Goal: Ask a question

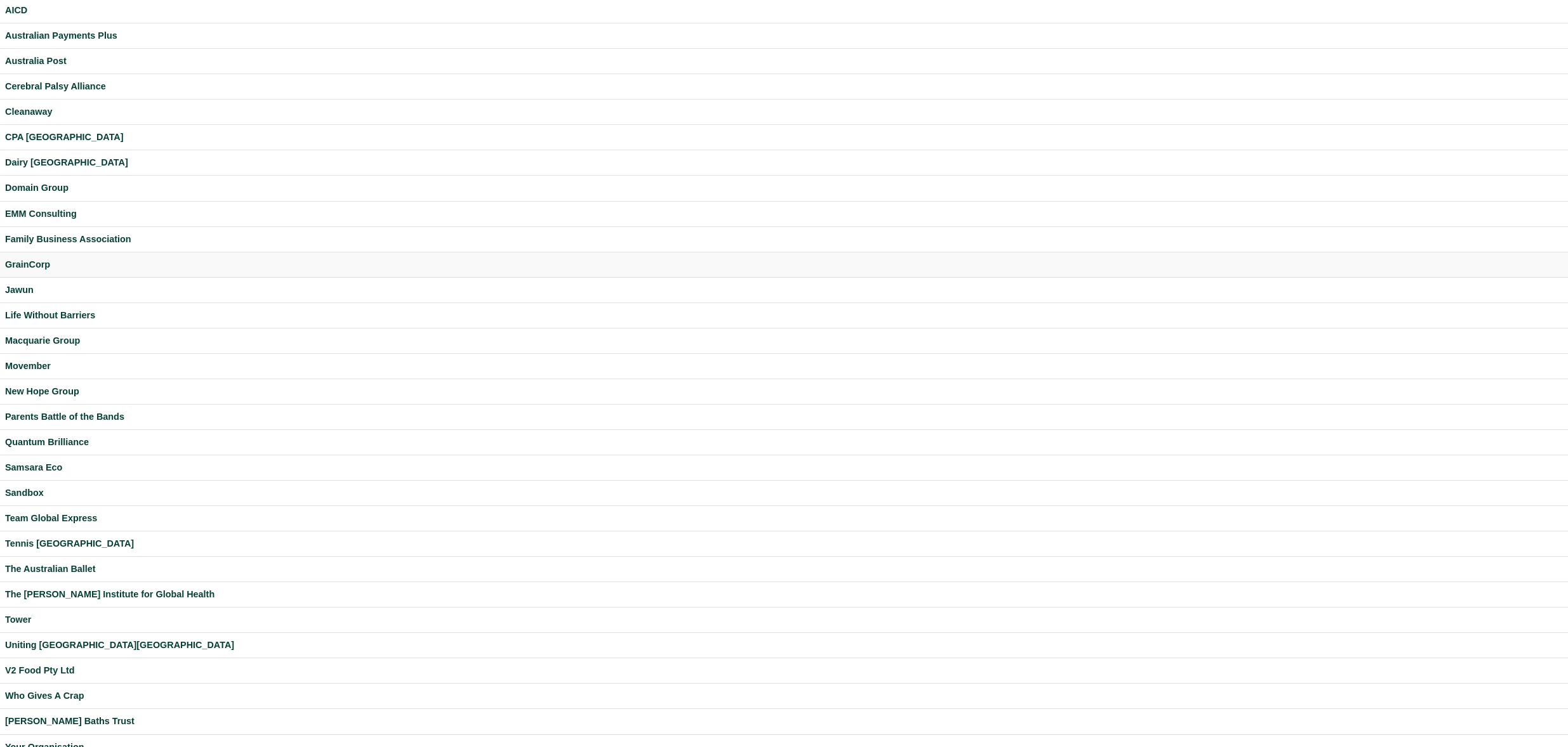
scroll to position [61, 0]
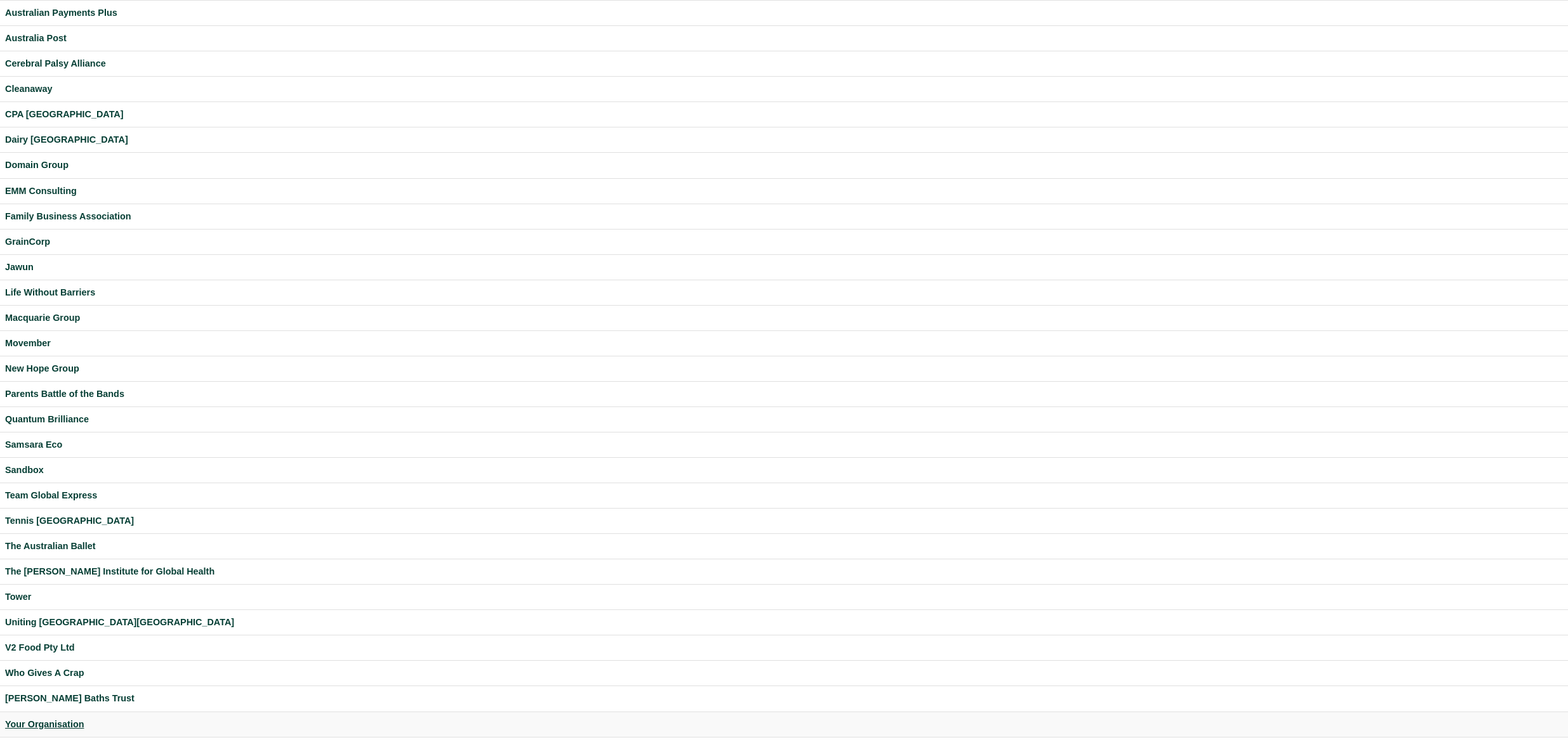
click at [61, 719] on div "Your Organisation" at bounding box center [784, 725] width 1558 height 14
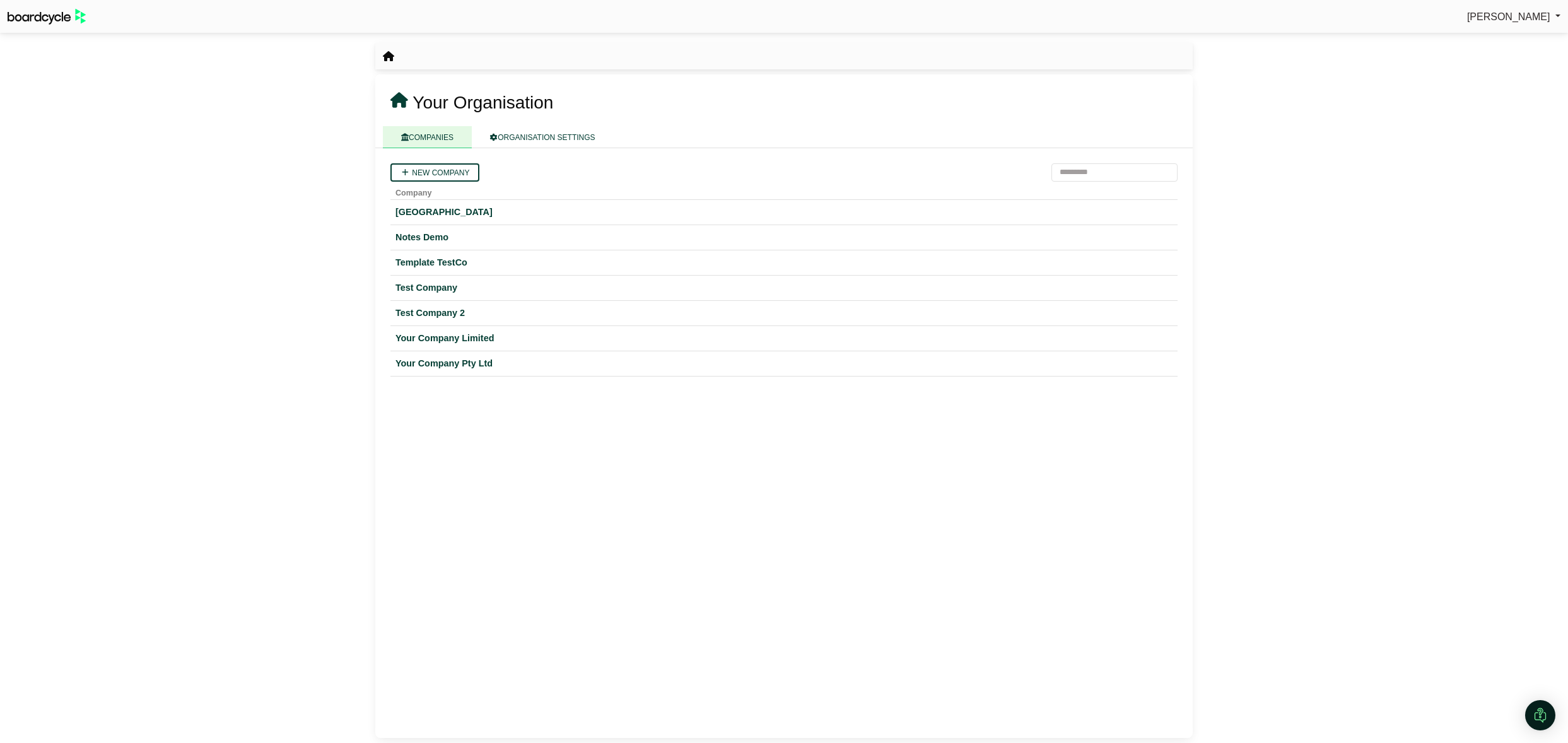
click at [1502, 19] on span "[PERSON_NAME]" at bounding box center [1509, 17] width 83 height 11
click at [1463, 101] on div "[PERSON_NAME] Sign Out Your Organisation" at bounding box center [784, 371] width 1568 height 743
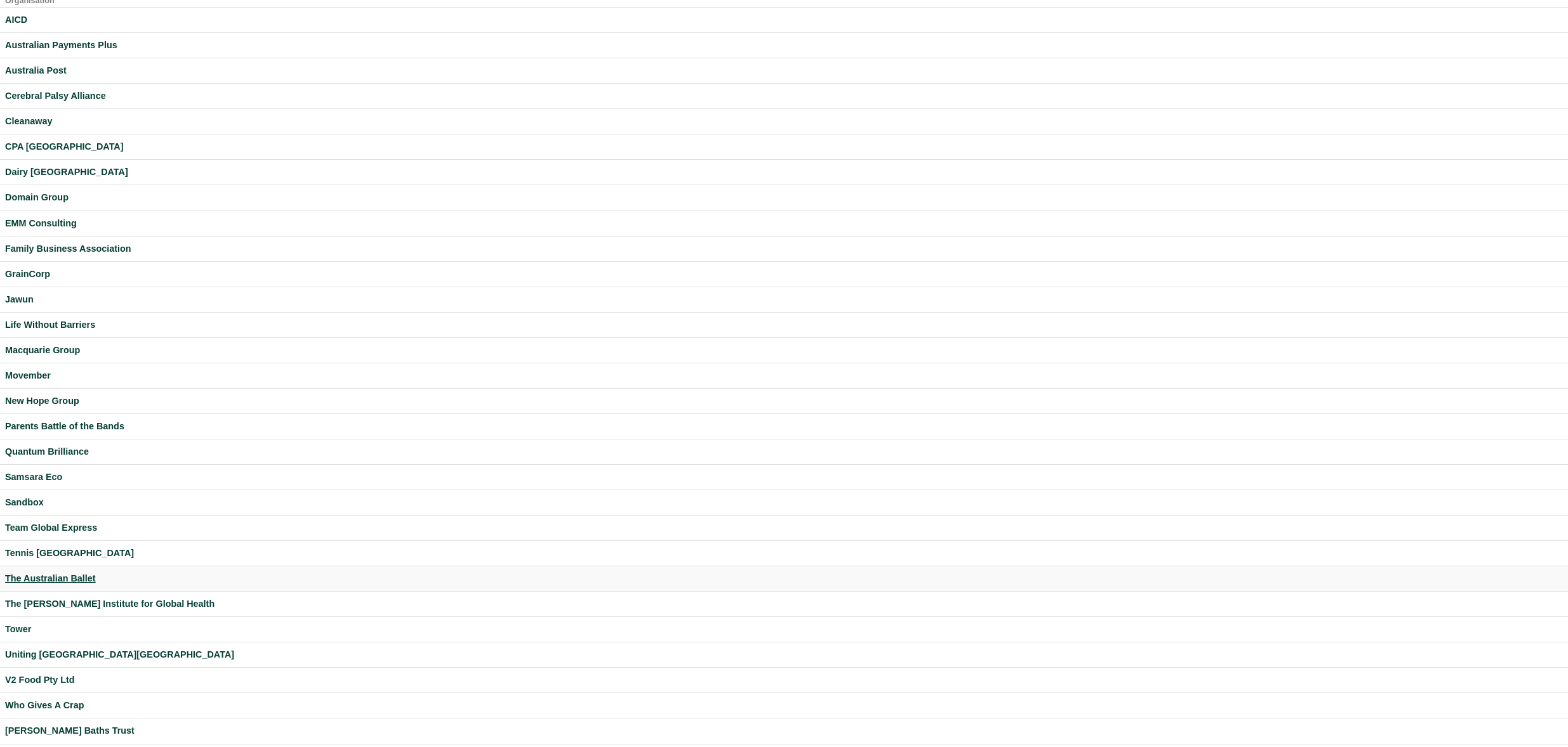
scroll to position [61, 0]
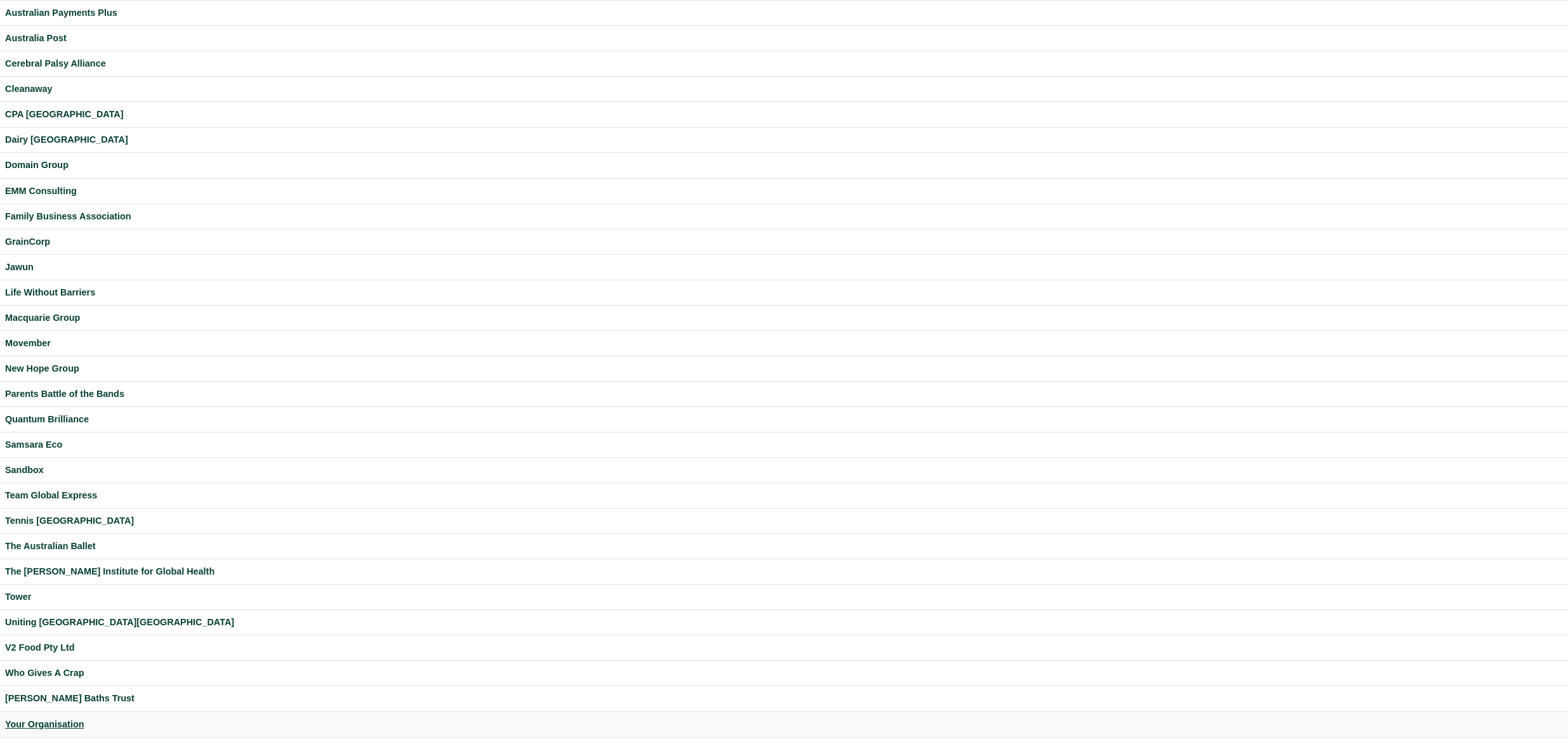
click at [58, 722] on div "Your Organisation" at bounding box center [784, 725] width 1558 height 14
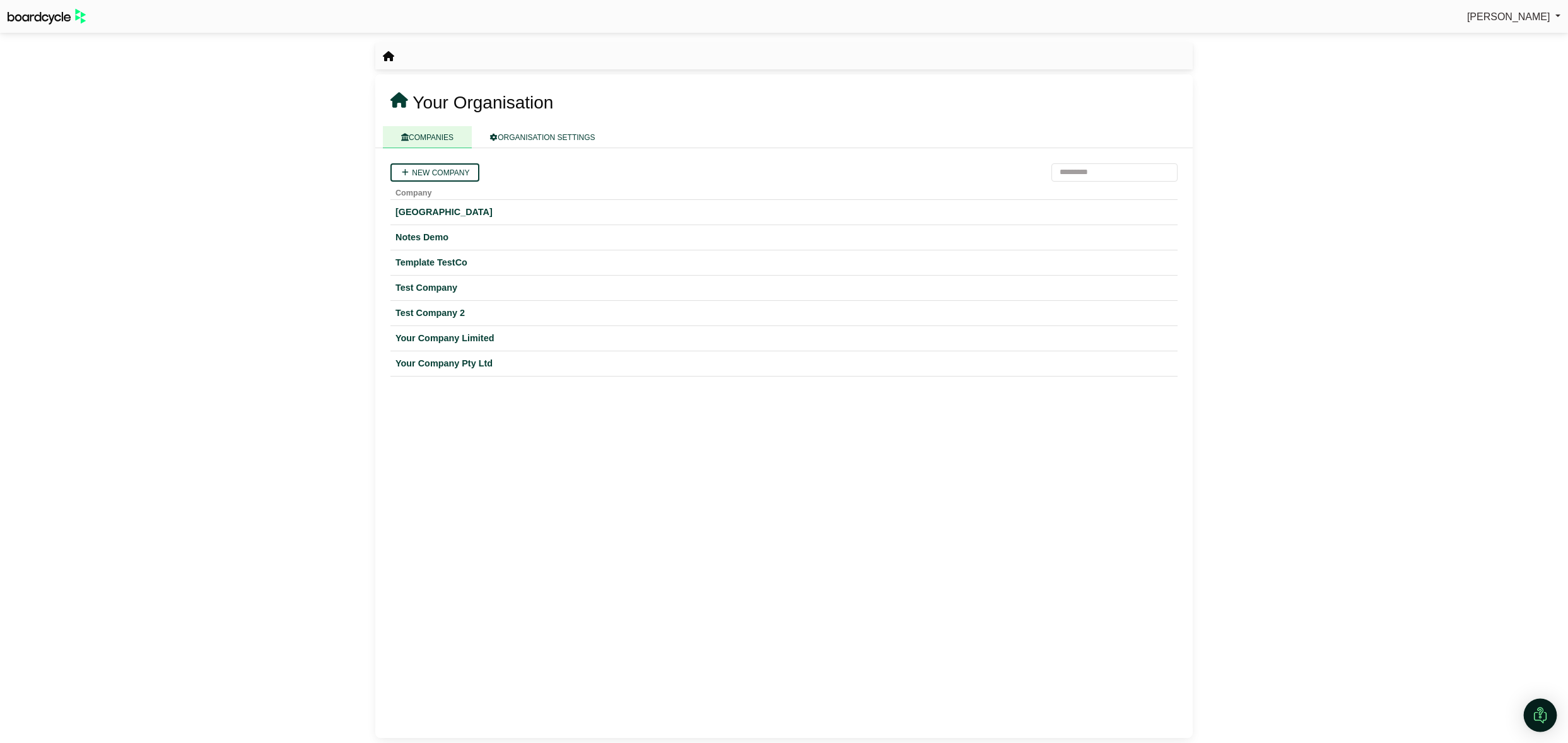
click at [1536, 709] on img "Open Intercom Messenger" at bounding box center [1540, 716] width 17 height 17
click at [1540, 715] on icon "Open Intercom Messenger" at bounding box center [1539, 714] width 21 height 21
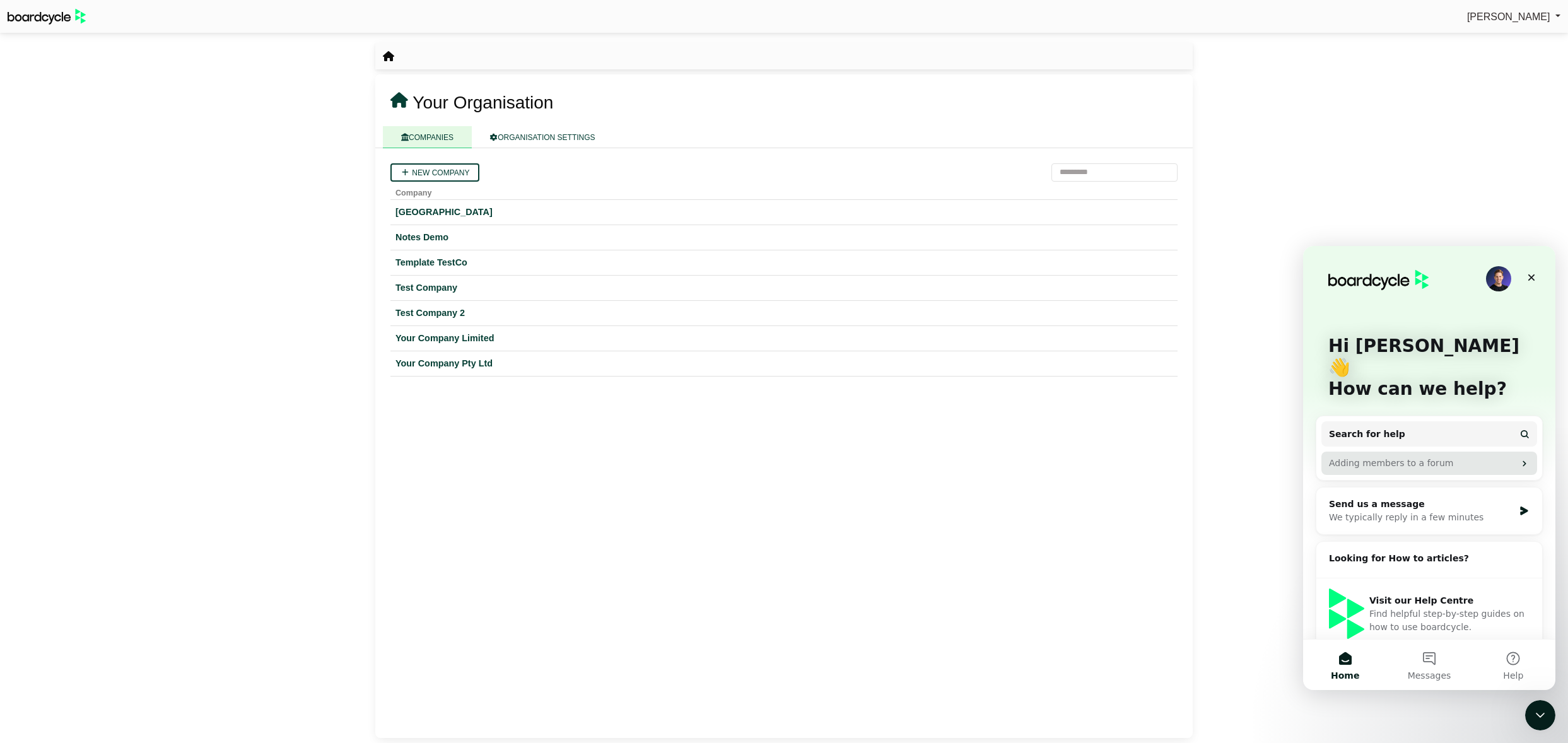
click at [1384, 457] on div "Adding members to a forum" at bounding box center [1421, 463] width 185 height 13
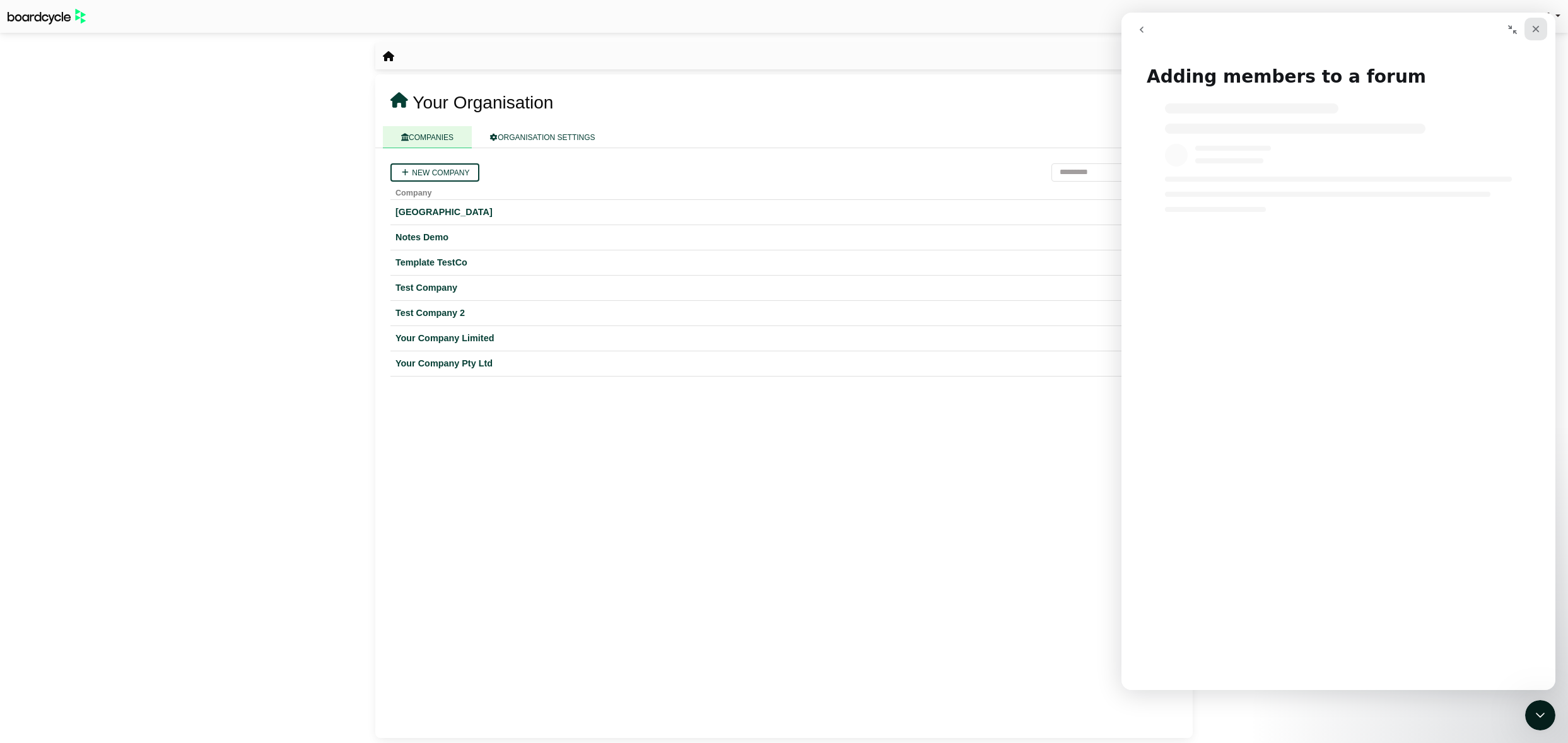
click at [1541, 24] on icon "Close" at bounding box center [1535, 28] width 10 height 10
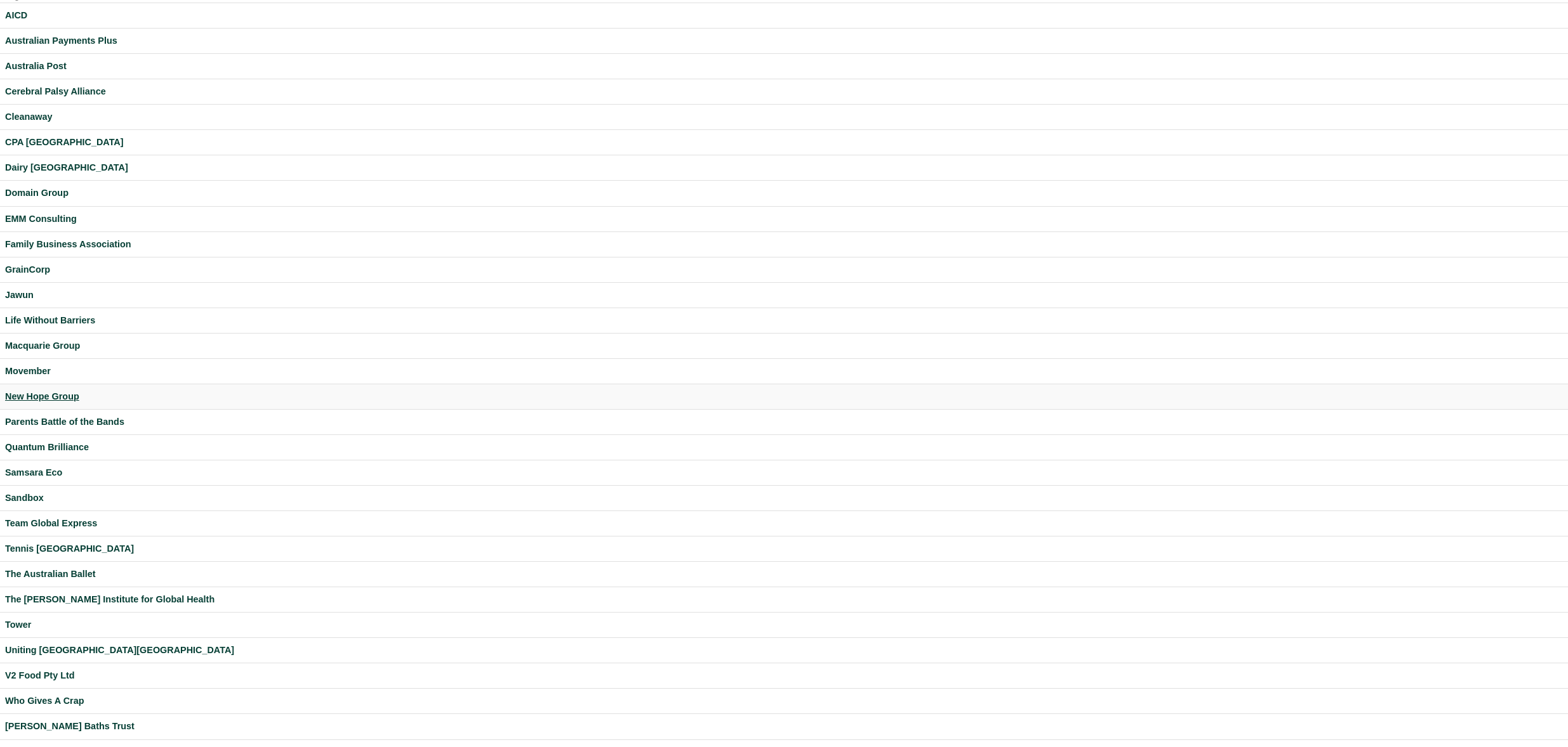
scroll to position [61, 0]
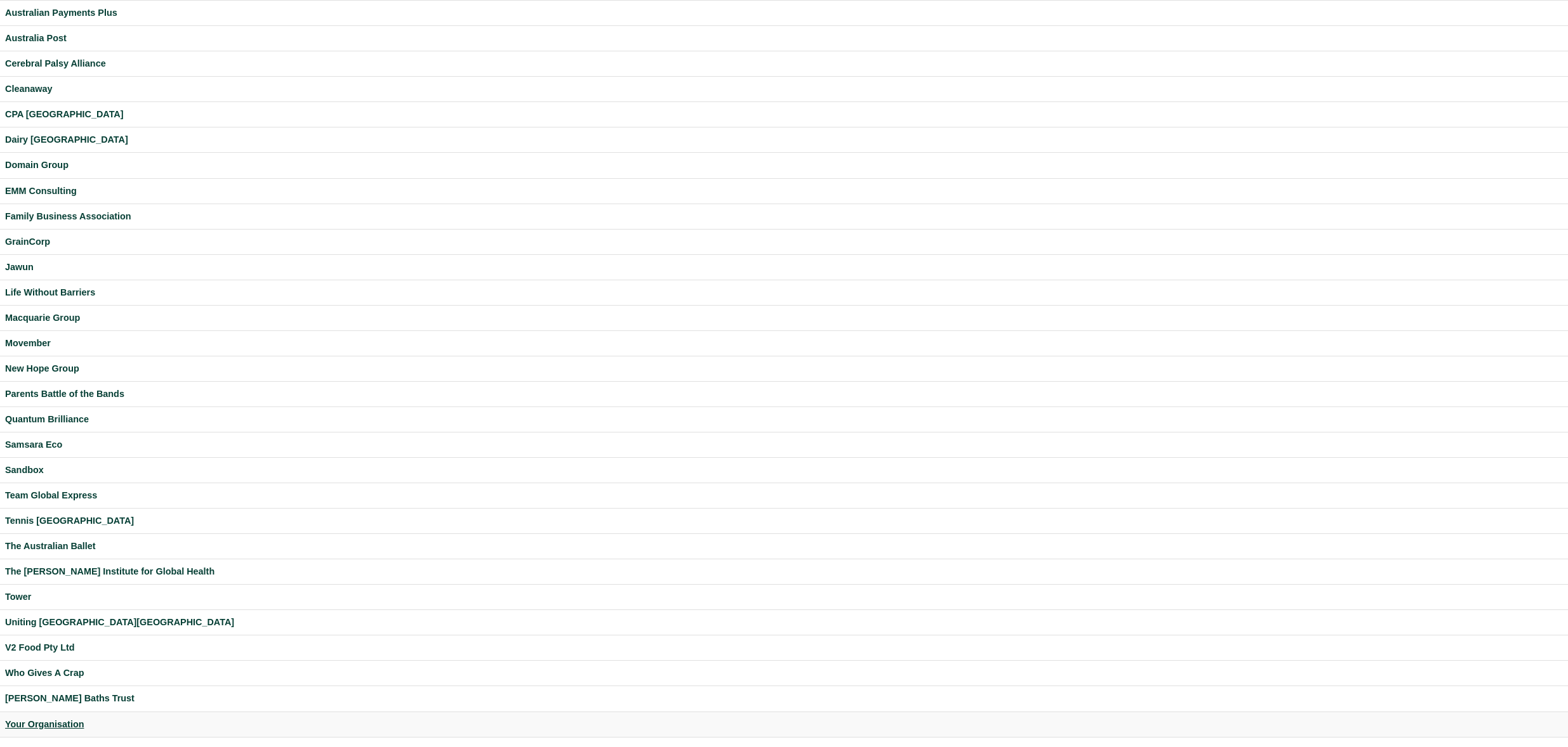
click at [72, 720] on div "Your Organisation" at bounding box center [784, 725] width 1558 height 14
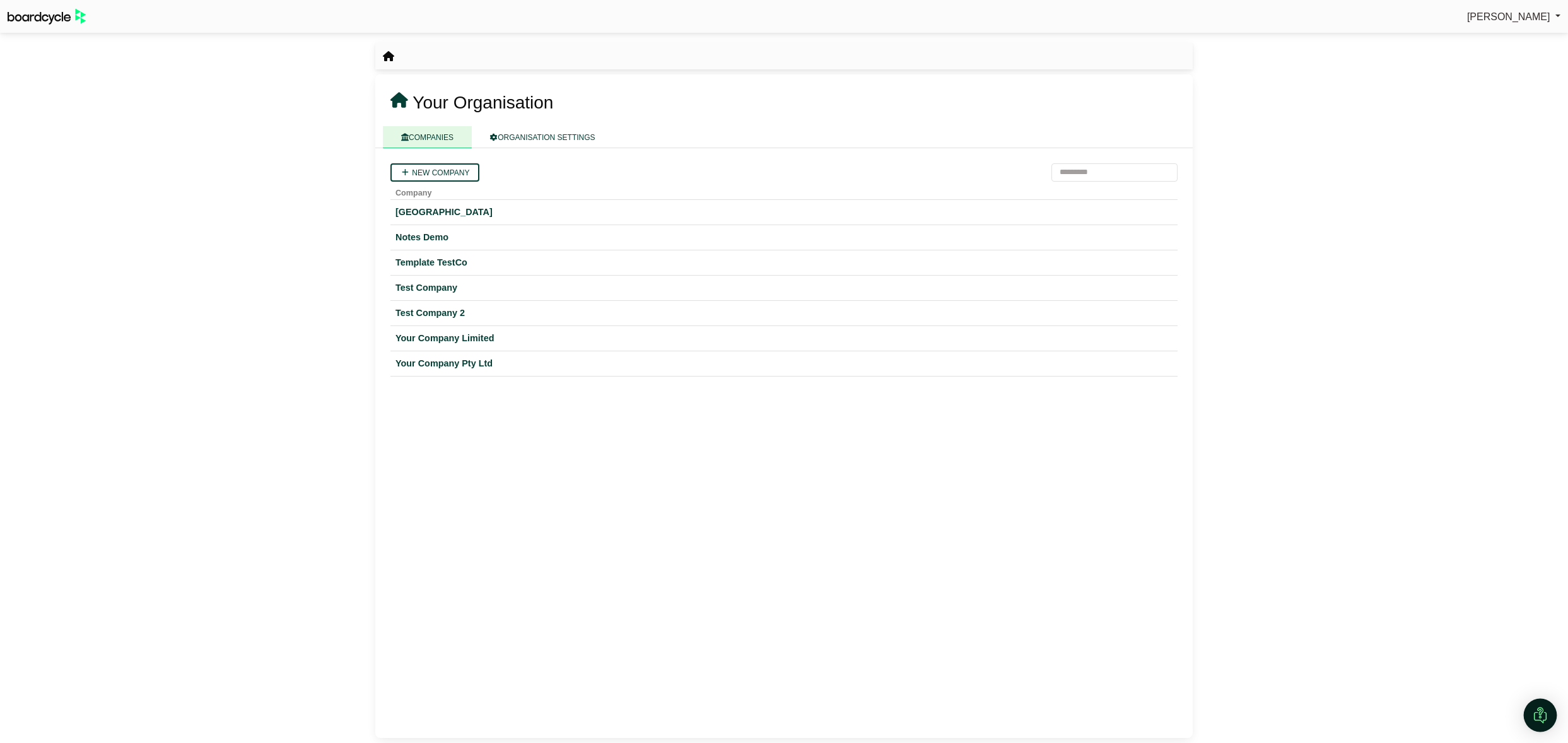
click at [1546, 713] on img "Open Intercom Messenger" at bounding box center [1540, 716] width 17 height 17
click at [1539, 713] on icon "Open Intercom Messenger" at bounding box center [1539, 714] width 21 height 21
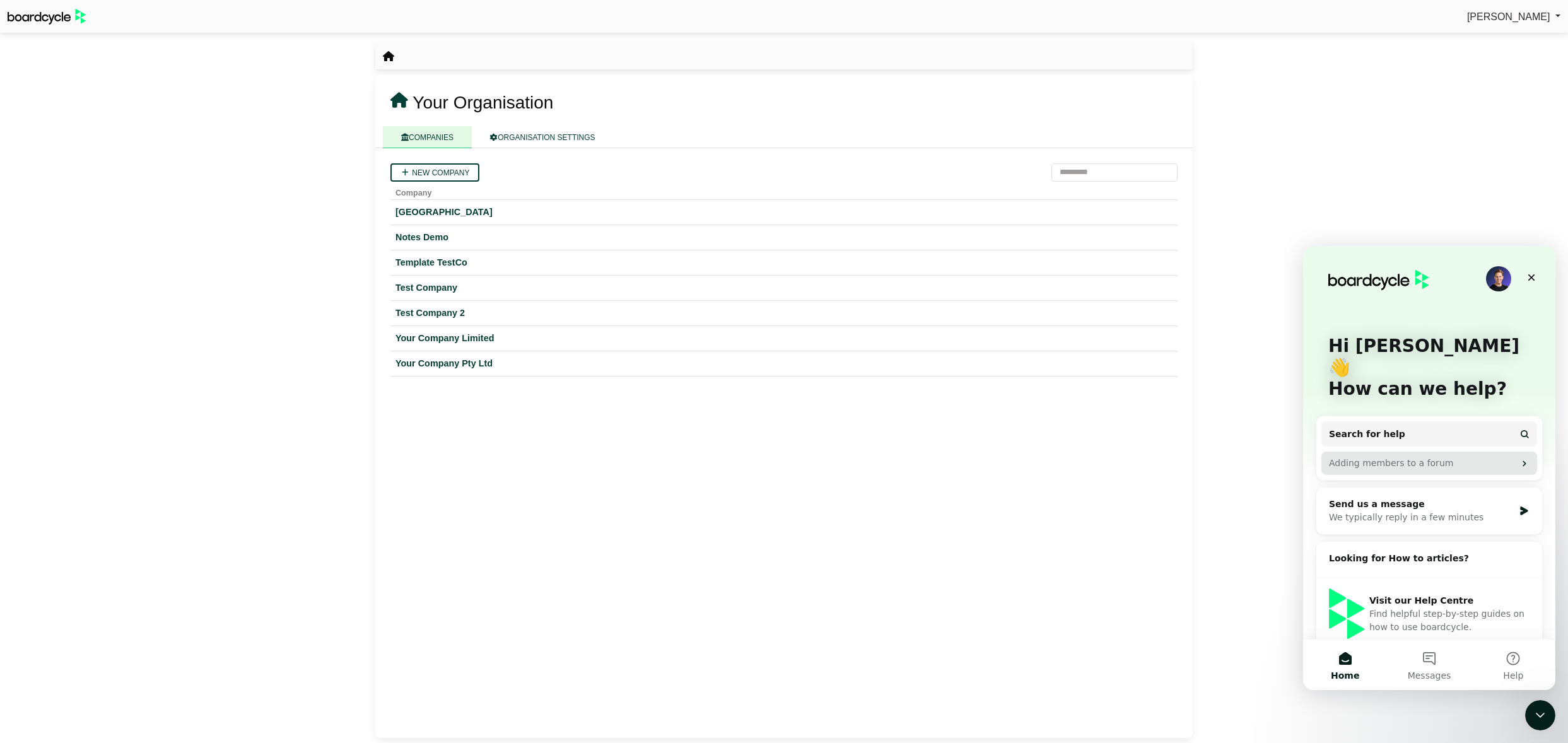
click at [1438, 457] on div "Adding members to a forum" at bounding box center [1421, 463] width 185 height 13
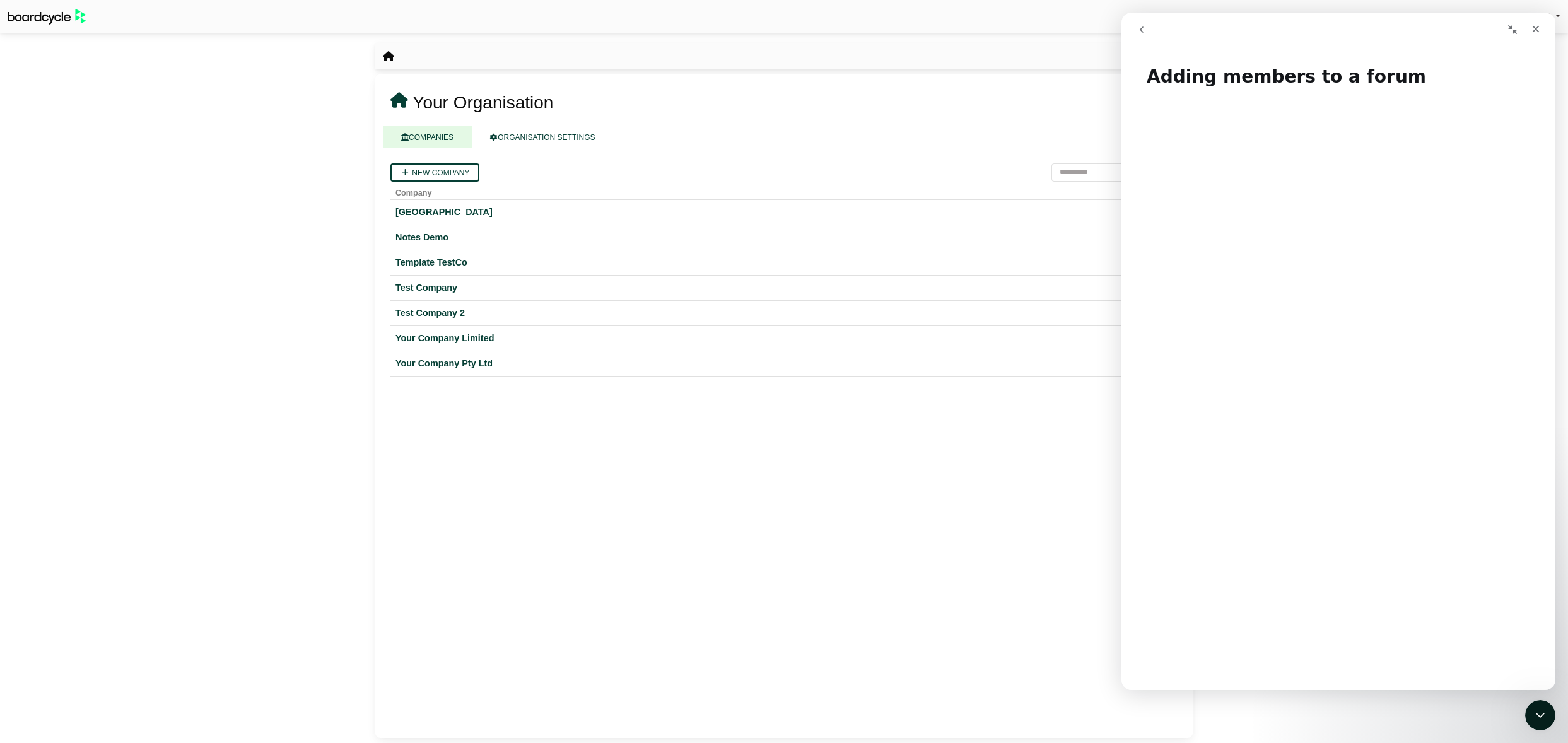
click at [1138, 29] on icon "go back" at bounding box center [1141, 29] width 10 height 10
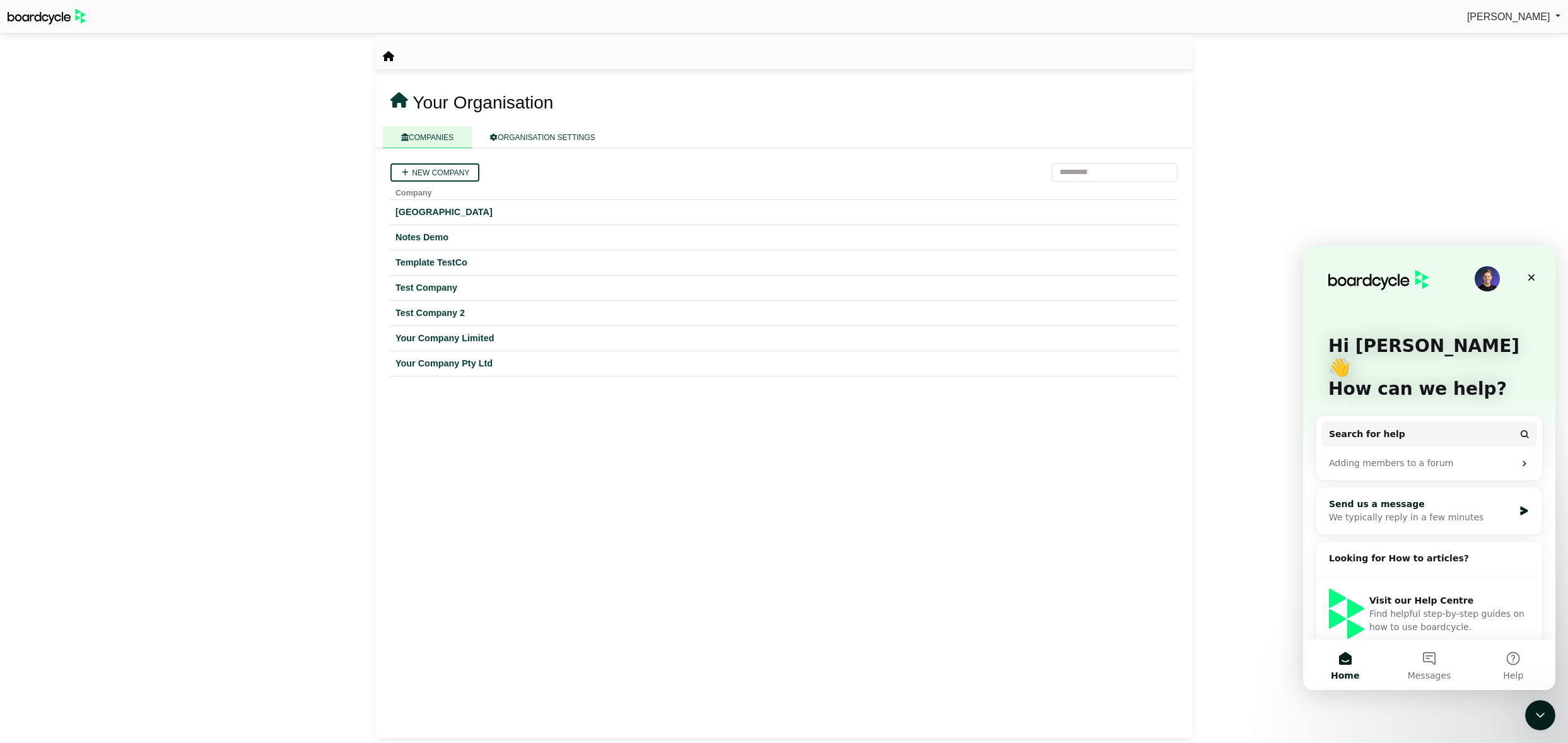
click at [1356, 511] on div "We typically reply in a few minutes" at bounding box center [1421, 517] width 185 height 13
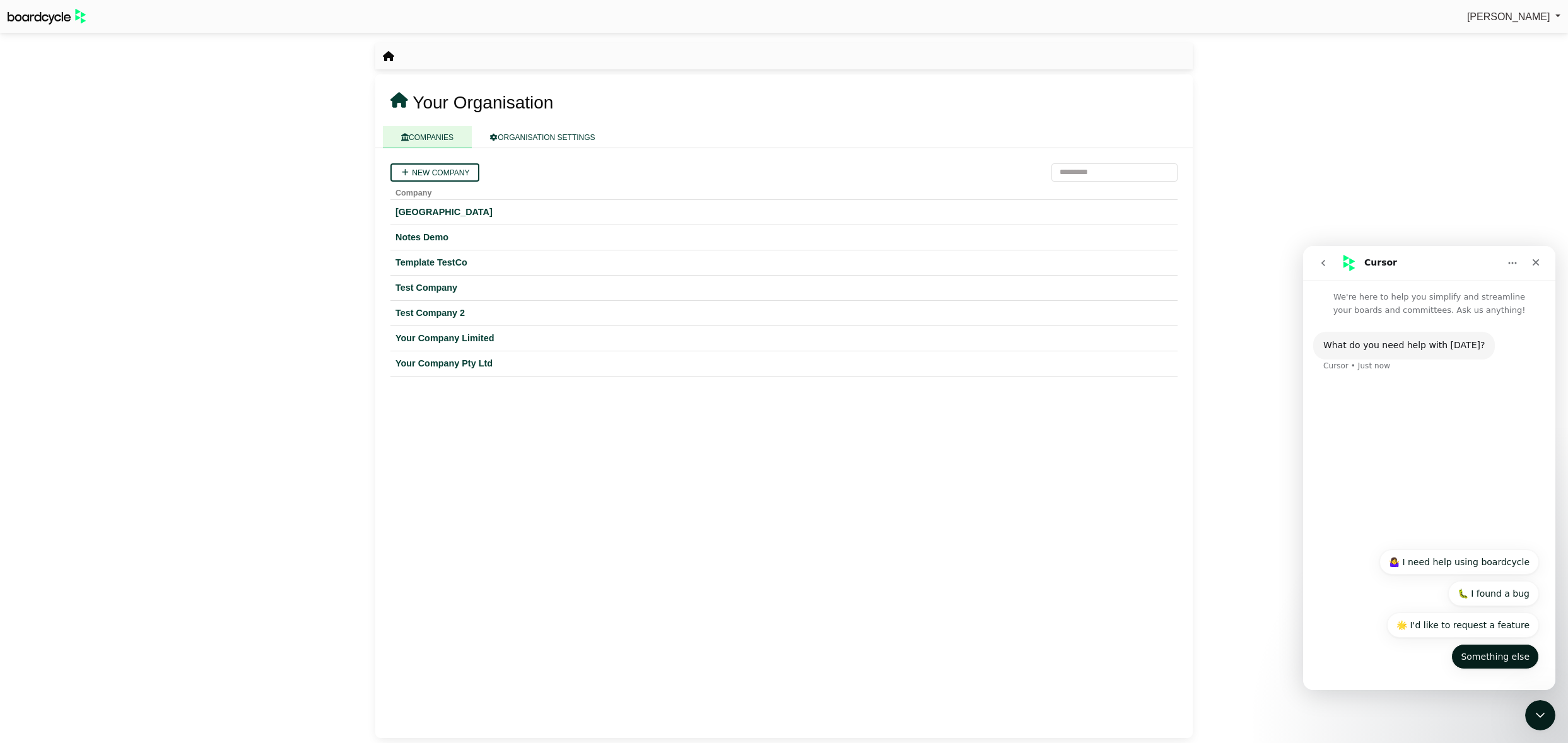
click at [1490, 657] on button "Something else" at bounding box center [1495, 656] width 88 height 25
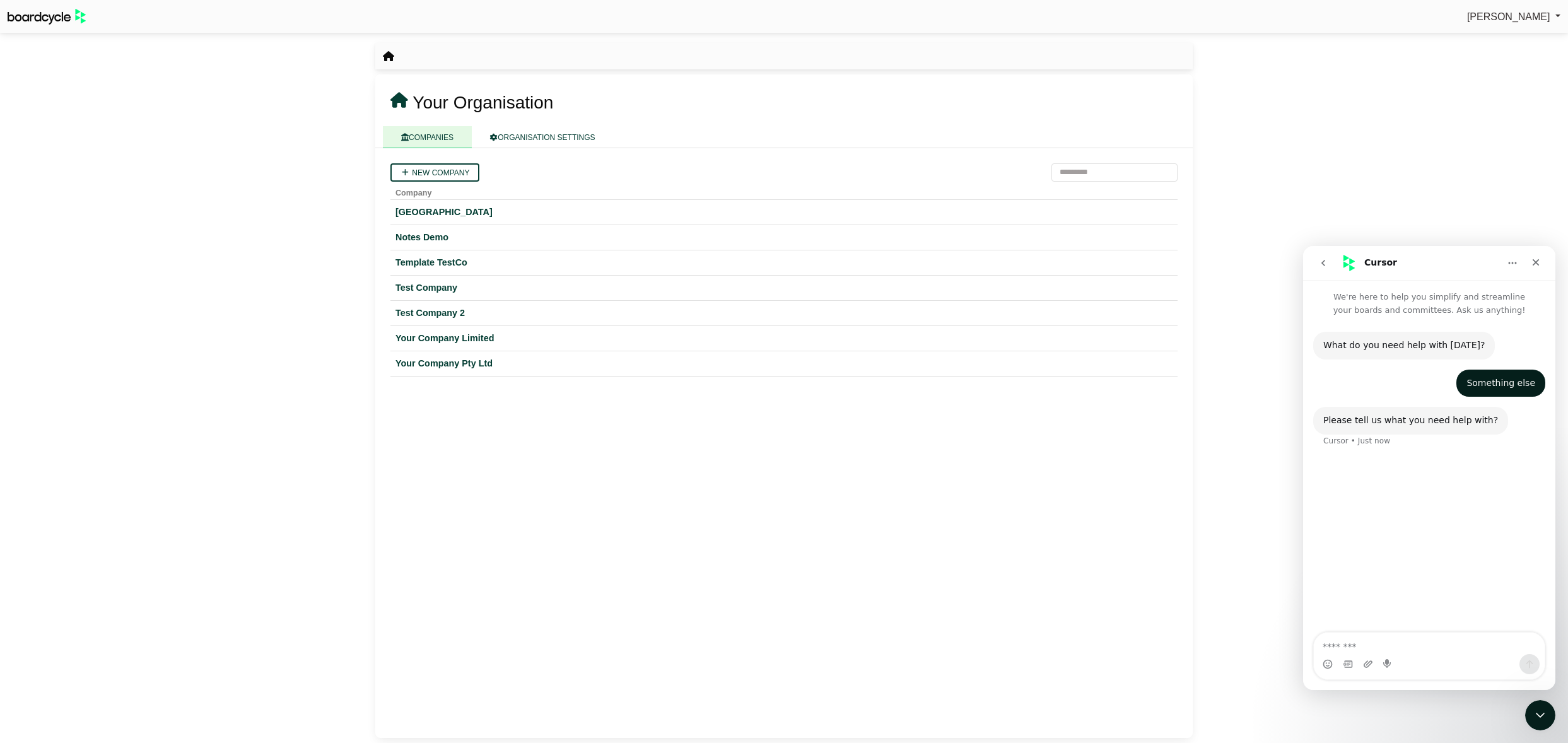
click at [1412, 651] on textarea "Message…" at bounding box center [1429, 644] width 231 height 21
type textarea "**********"
click at [1532, 656] on button "Send a message…" at bounding box center [1529, 664] width 20 height 20
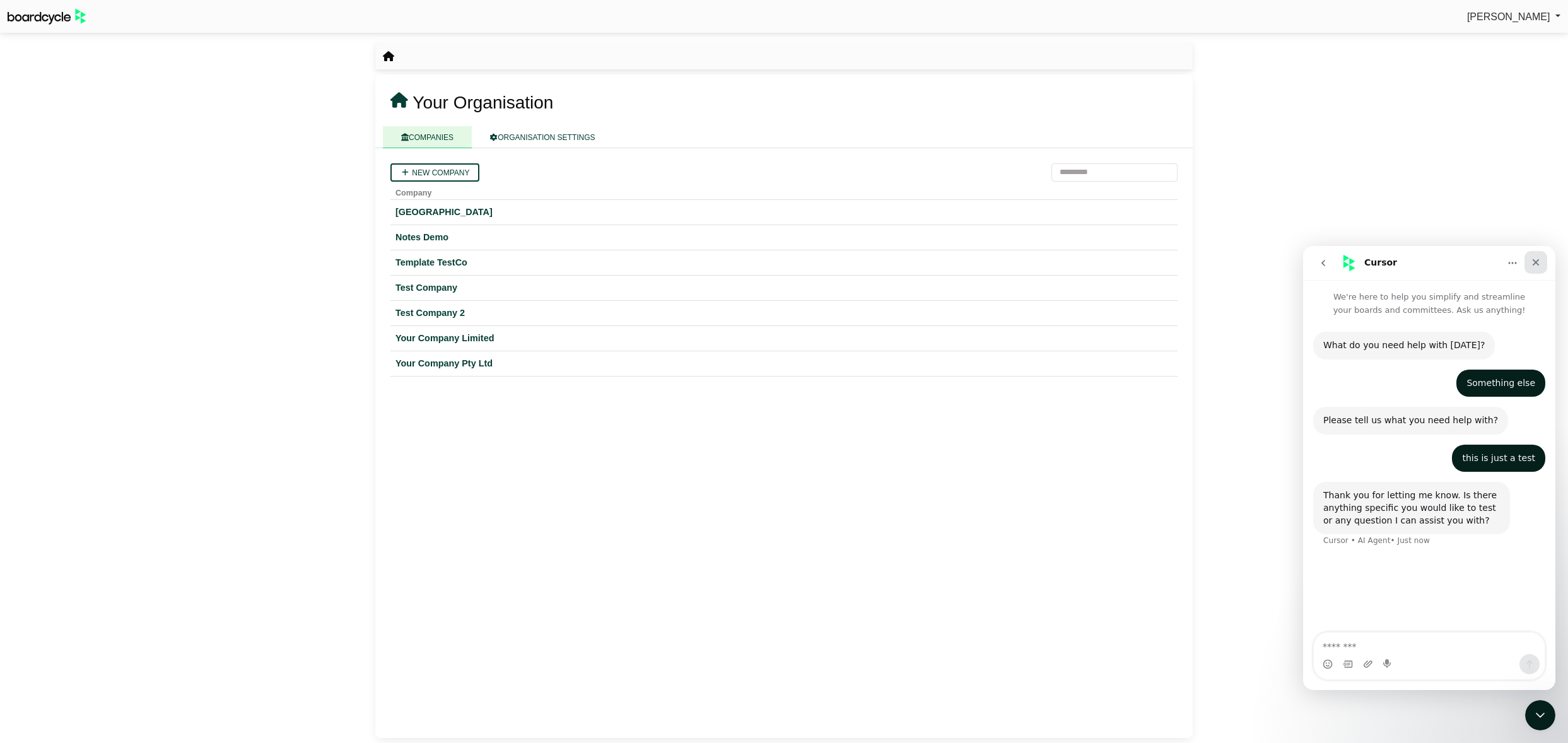
click at [1538, 258] on icon "Close" at bounding box center [1535, 262] width 10 height 10
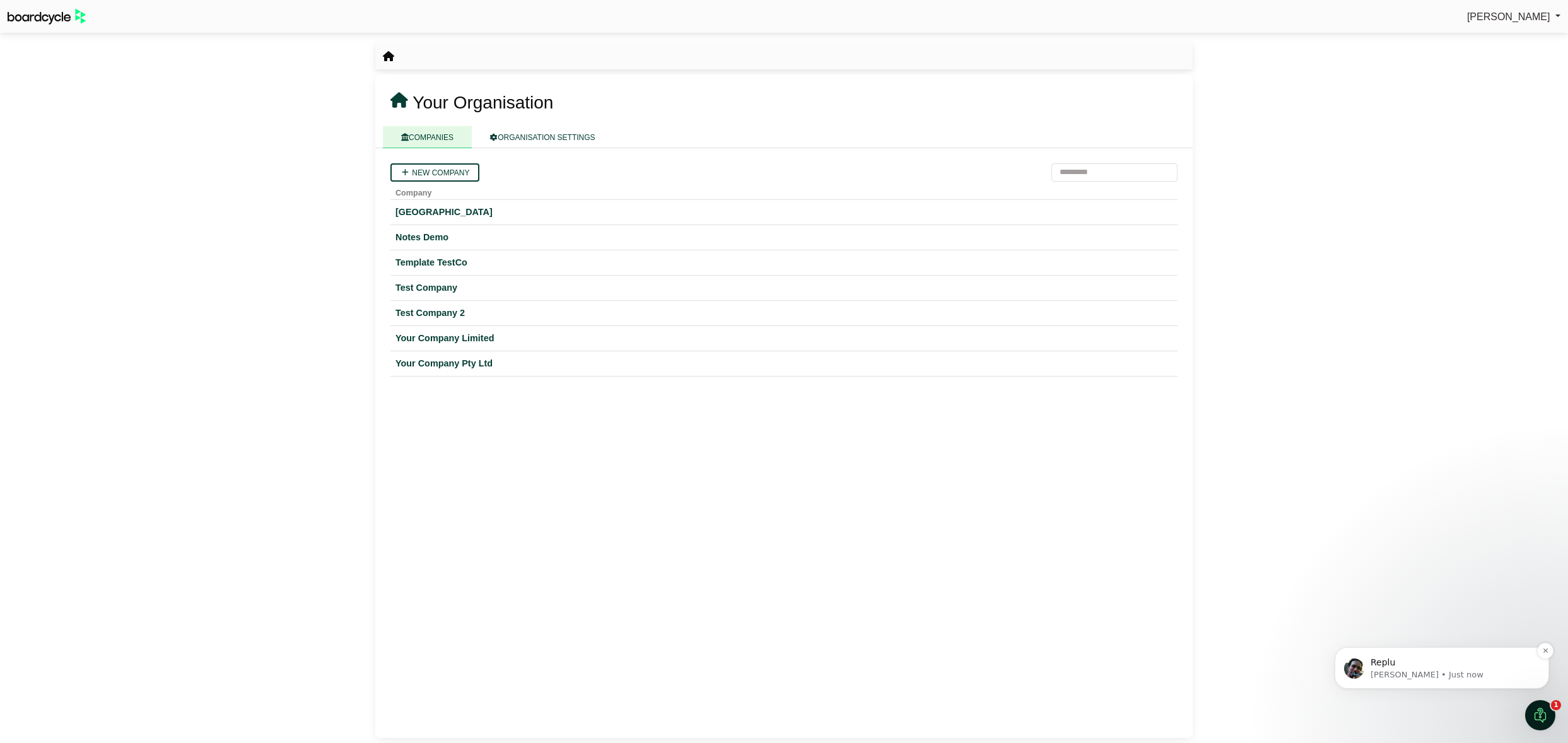
click at [1414, 672] on p "Perryn • Just now" at bounding box center [1452, 675] width 163 height 12
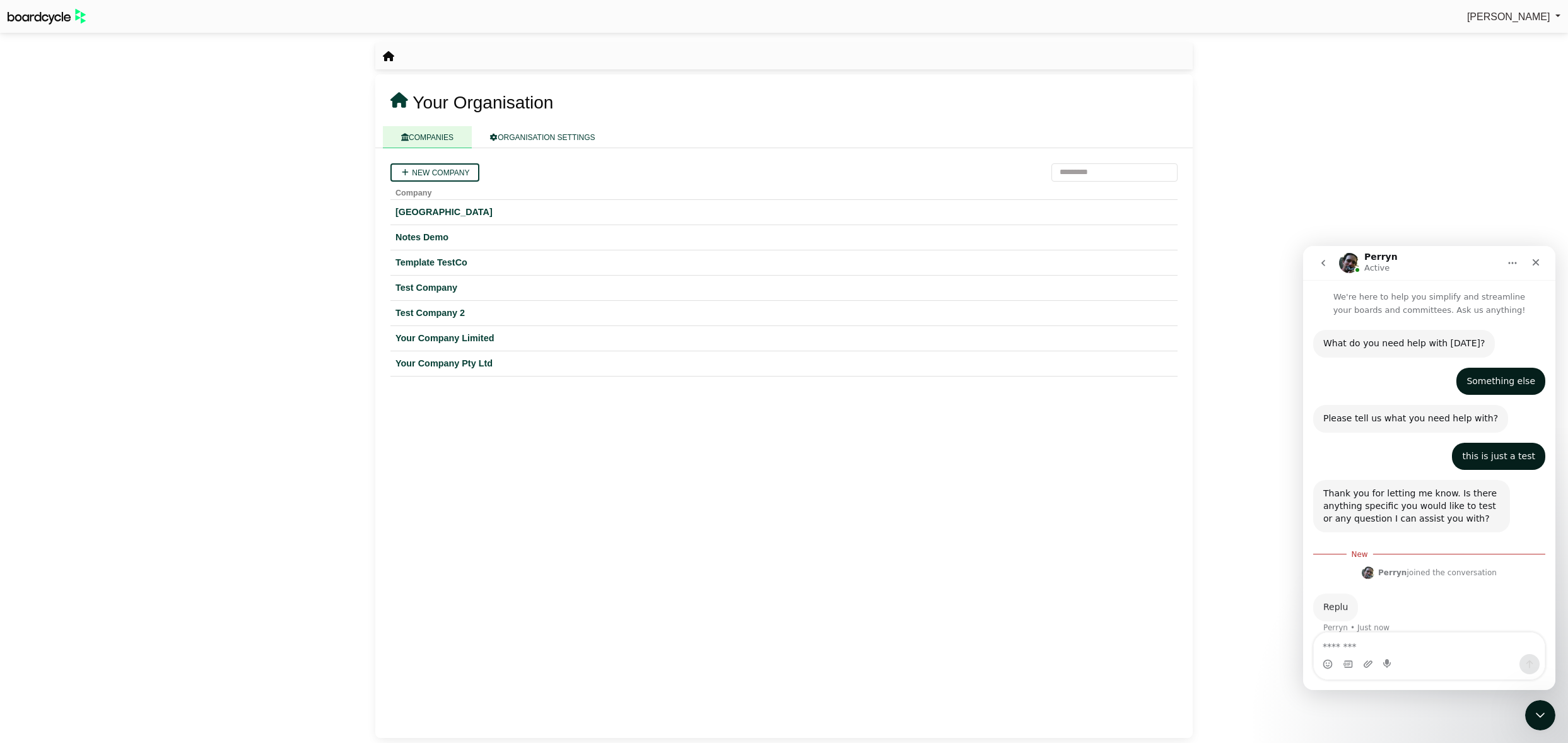
scroll to position [16, 0]
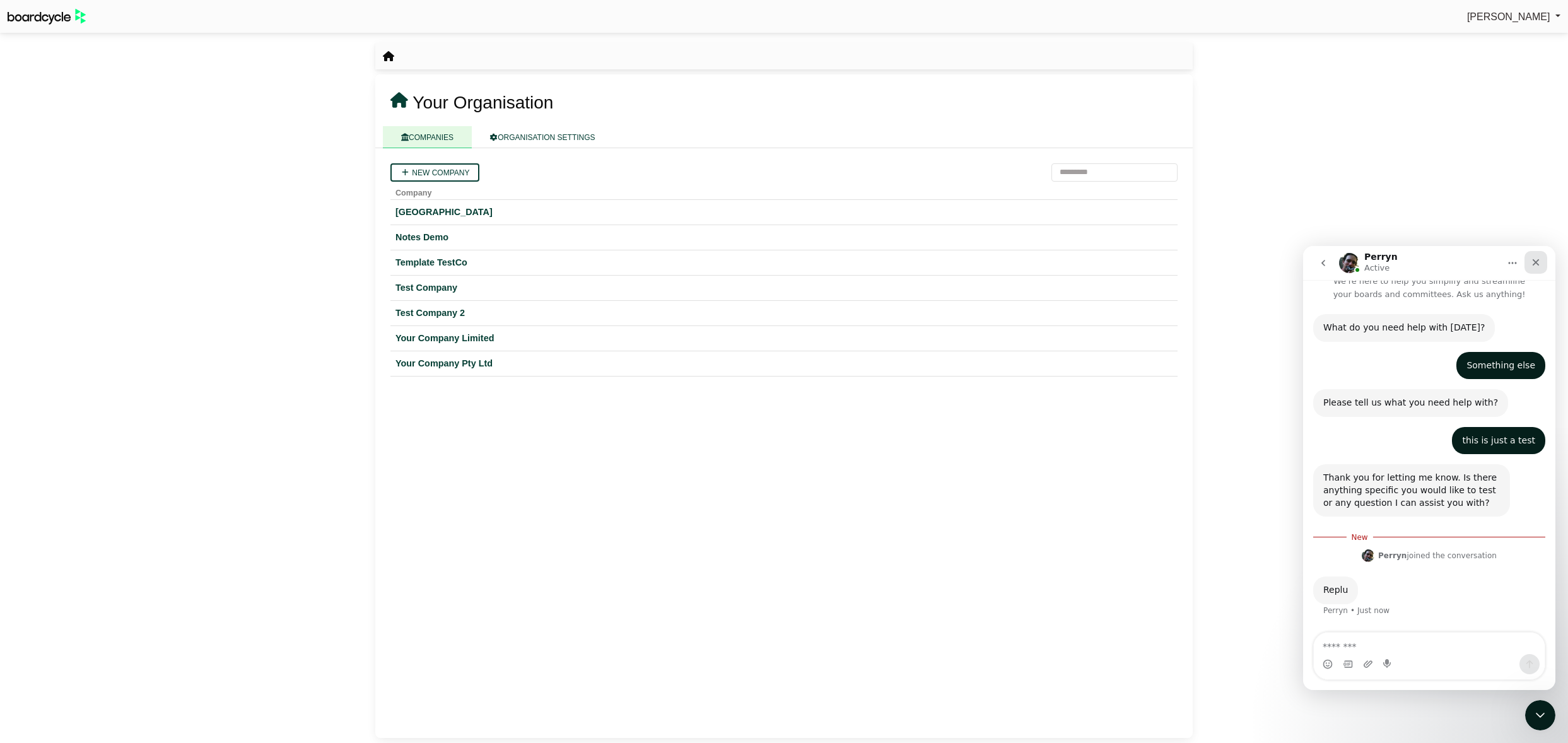
click at [1540, 267] on icon "Close" at bounding box center [1535, 262] width 10 height 10
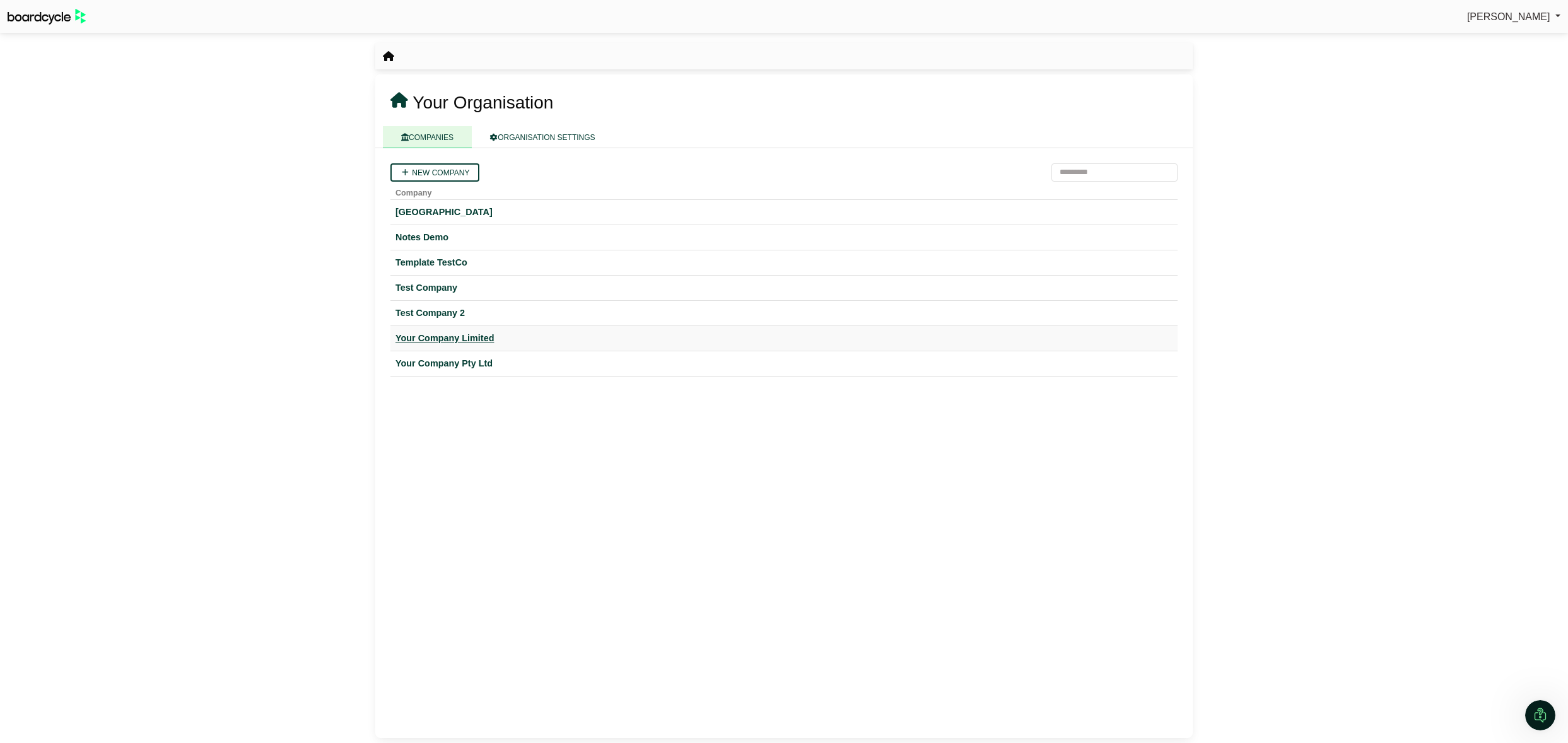
click at [450, 333] on div "Your Company Limited" at bounding box center [784, 338] width 777 height 14
click at [902, 711] on img "Open Intercom Messenger" at bounding box center [1540, 716] width 17 height 17
click at [902, 711] on icon "Open Intercom Messenger" at bounding box center [1539, 714] width 21 height 21
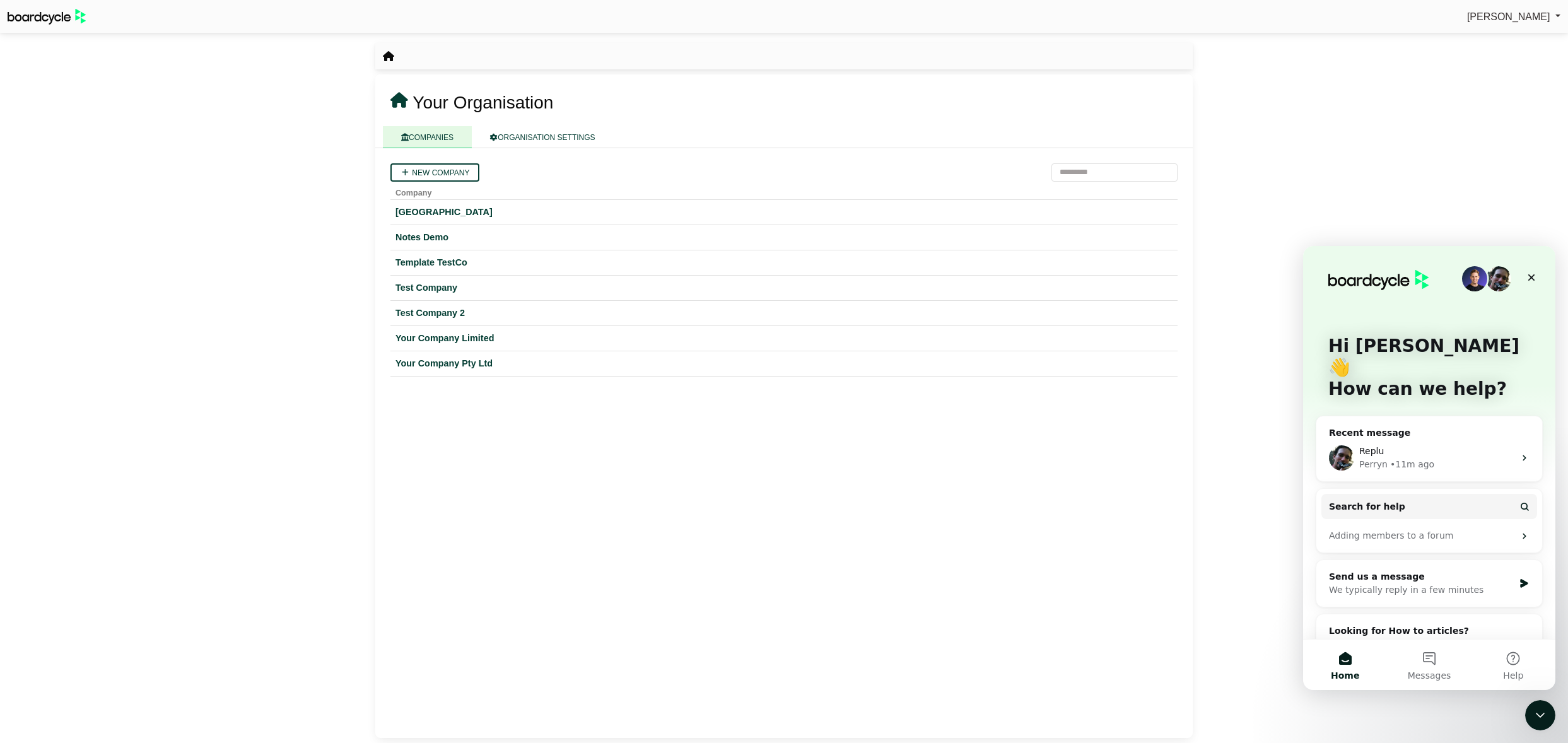
click at [902, 511] on div "New company Company Hogwarts University Notes Demo Template TestCo Test Company…" at bounding box center [784, 443] width 817 height 590
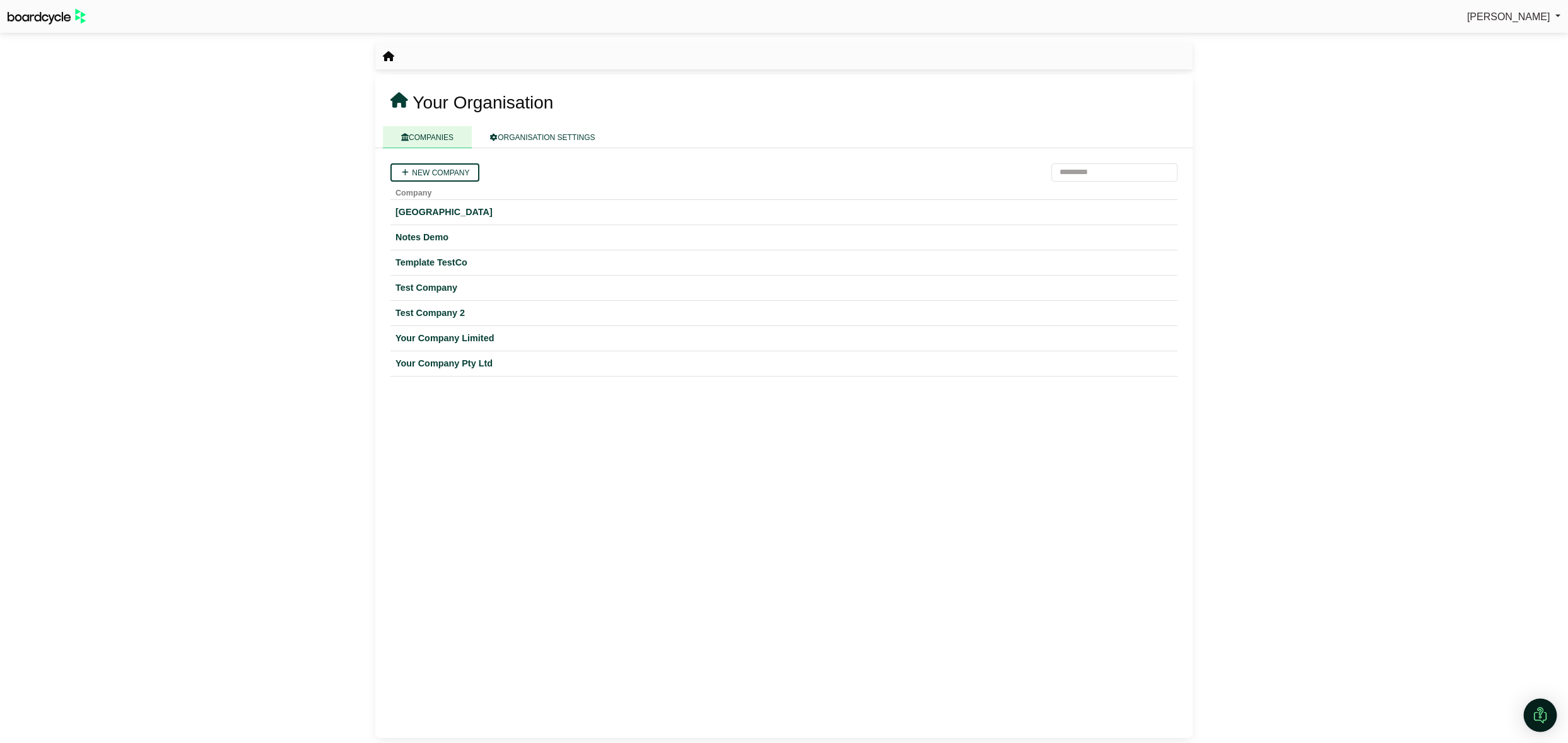
click at [1531, 714] on div "Open Intercom Messenger" at bounding box center [1541, 716] width 34 height 34
click at [1545, 716] on icon "Open Intercom Messenger" at bounding box center [1539, 714] width 21 height 21
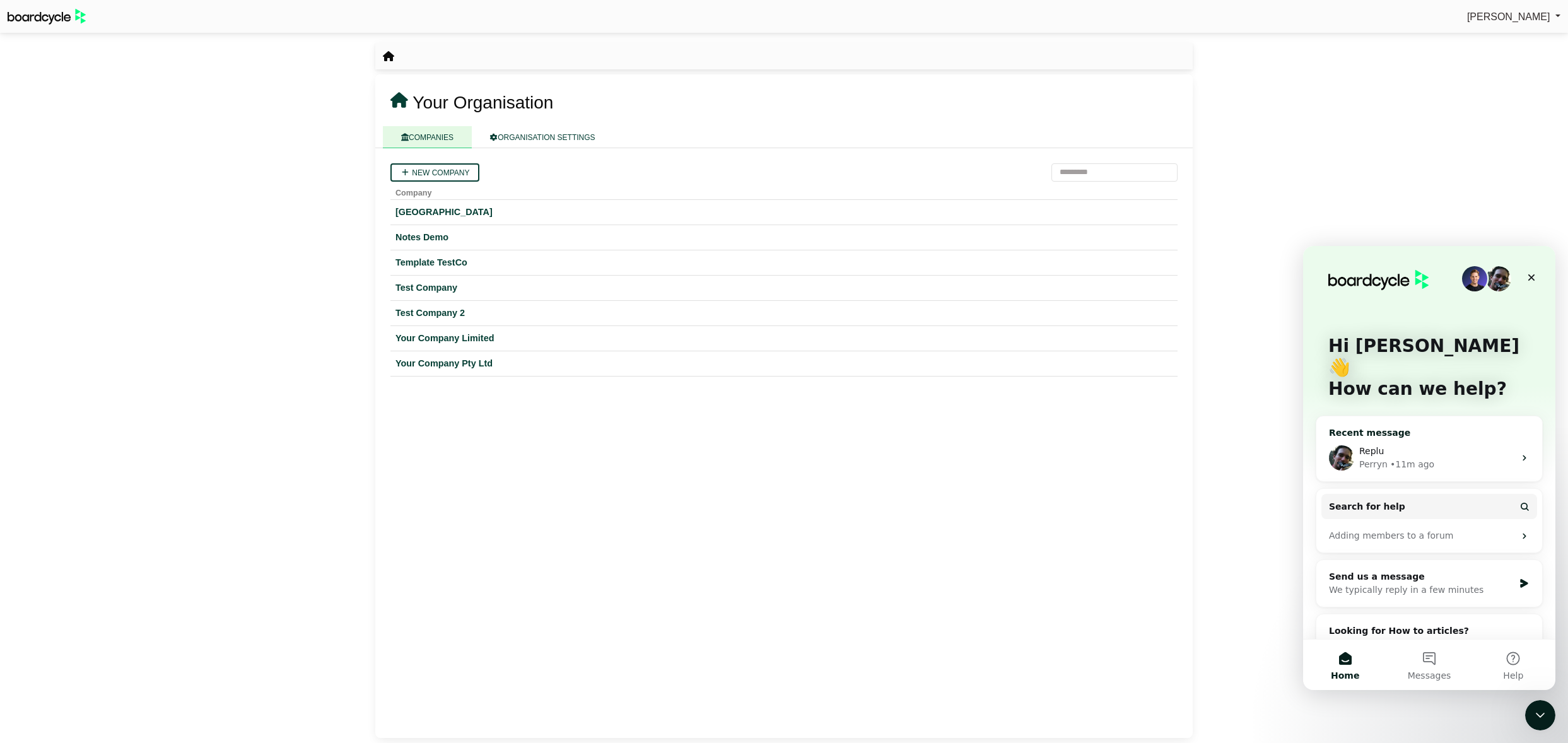
click at [1362, 446] on span "Replu" at bounding box center [1371, 451] width 25 height 10
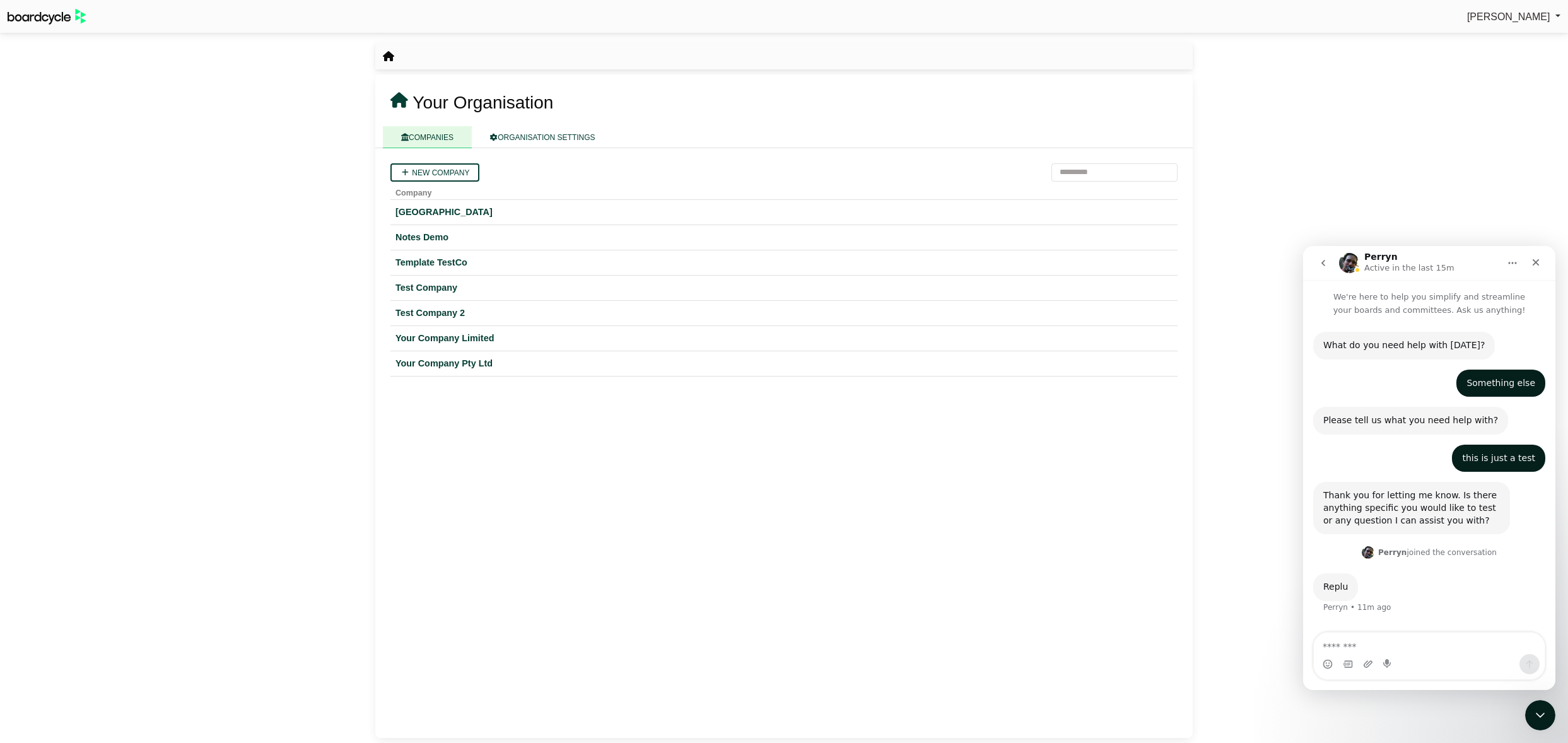
click at [1517, 262] on icon "Home" at bounding box center [1512, 262] width 10 height 10
click at [1477, 322] on div "Download transcript" at bounding box center [1476, 321] width 89 height 13
click at [1322, 259] on icon "go back" at bounding box center [1323, 262] width 10 height 10
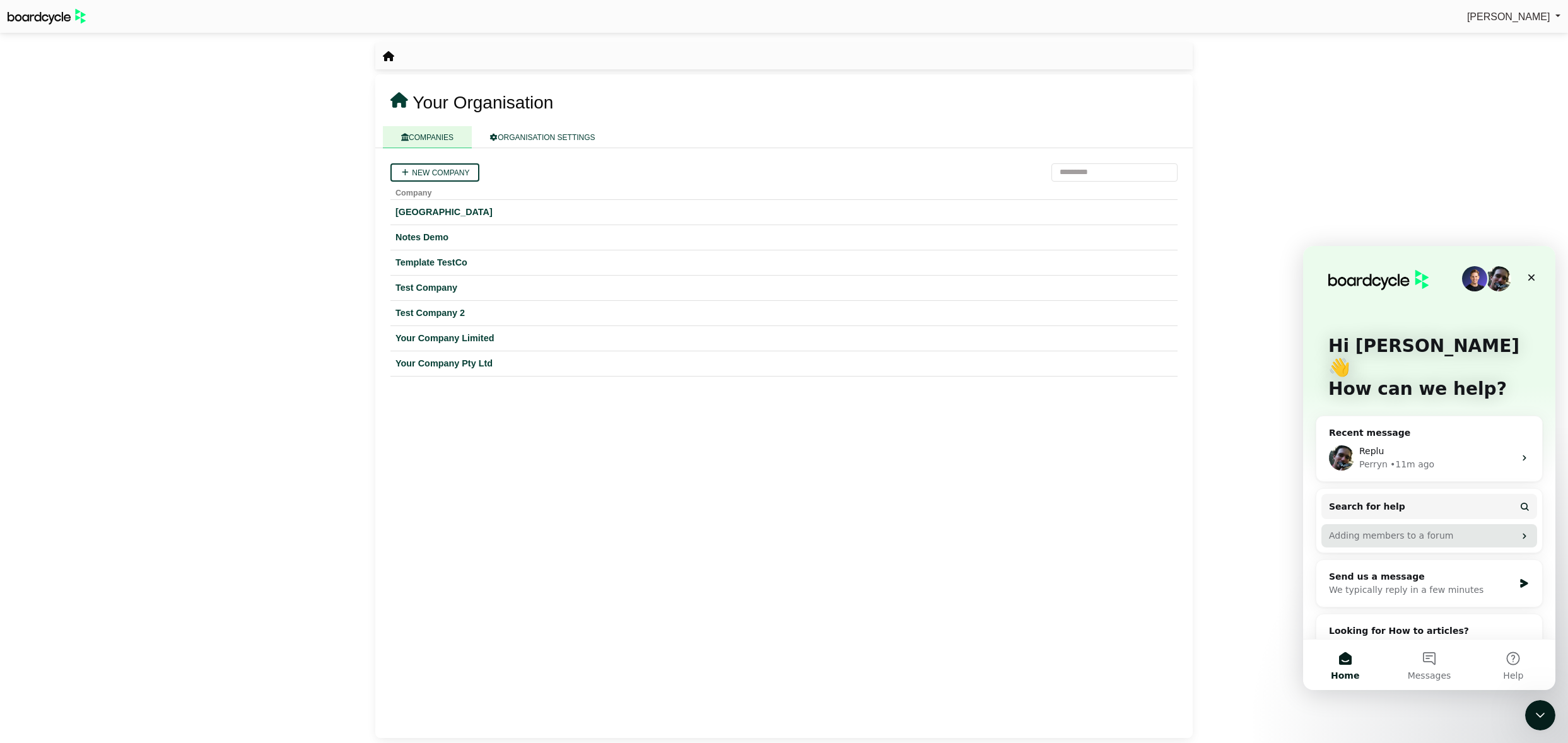
click at [1365, 530] on div "Adding members to a forum" at bounding box center [1421, 536] width 185 height 13
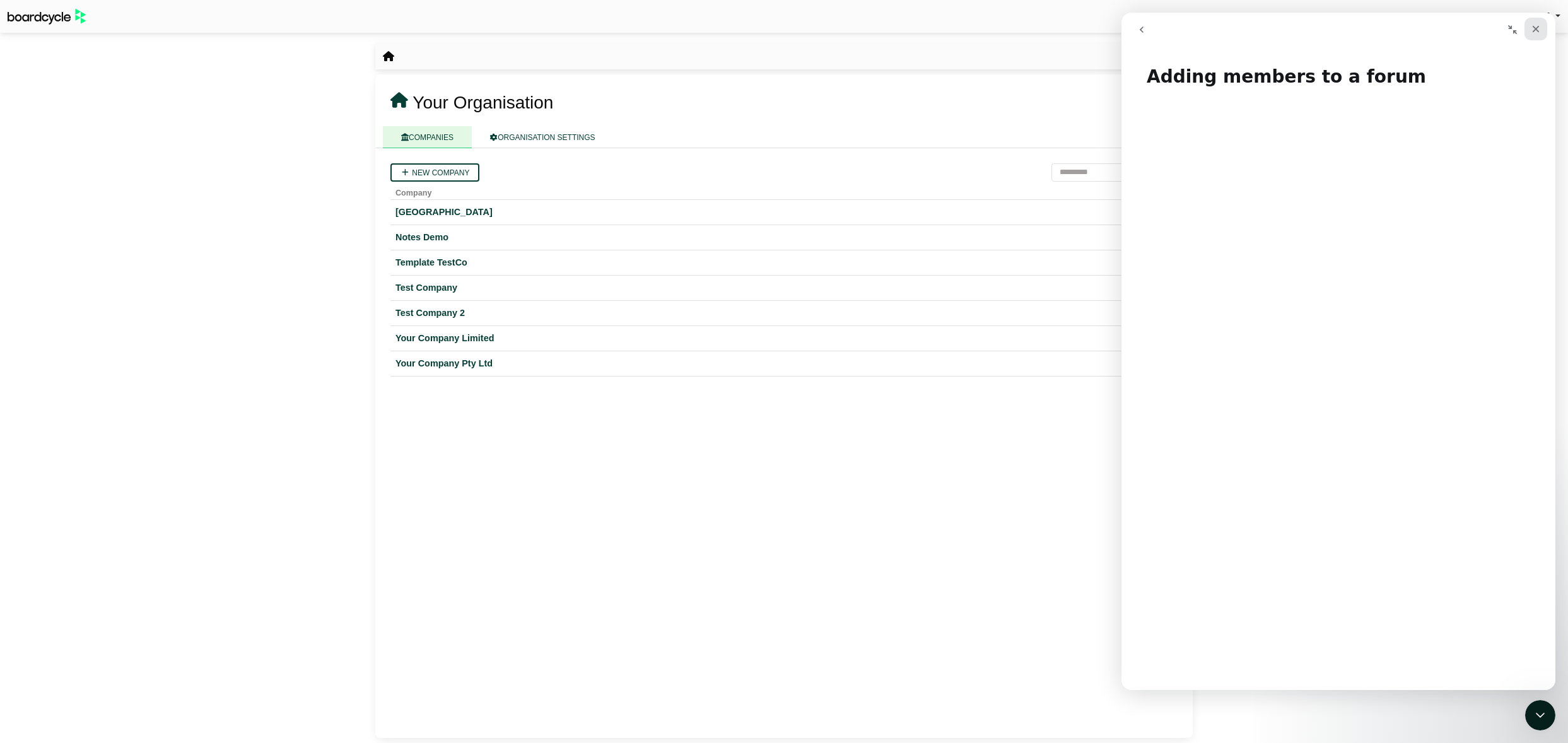
click at [1538, 29] on icon "Close" at bounding box center [1535, 28] width 10 height 10
